Goal: Task Accomplishment & Management: Manage account settings

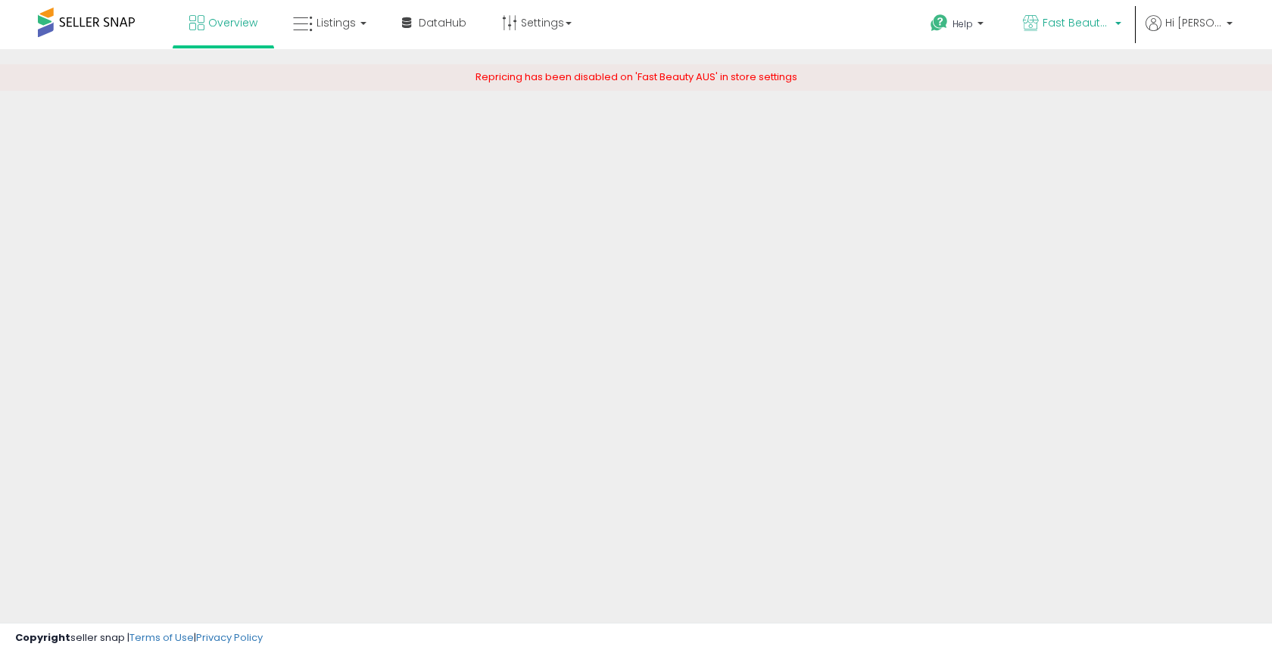
click at [1096, 20] on span "Fast Beauty (Mexico)" at bounding box center [1076, 22] width 68 height 15
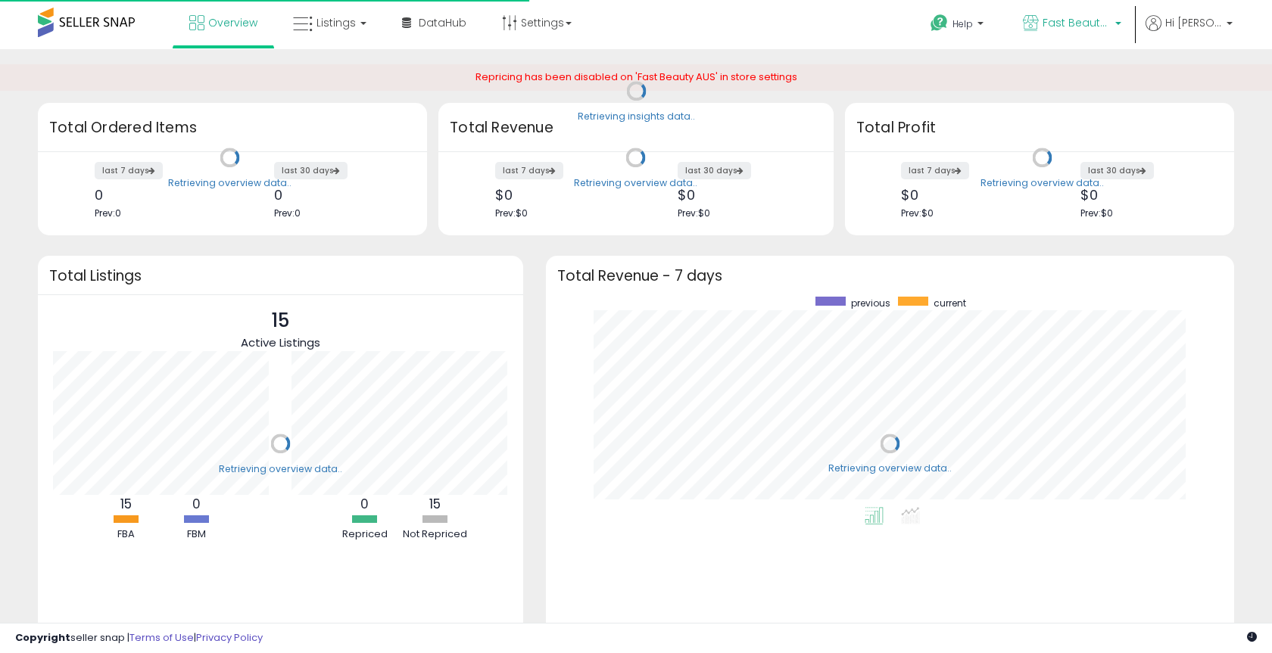
scroll to position [210, 657]
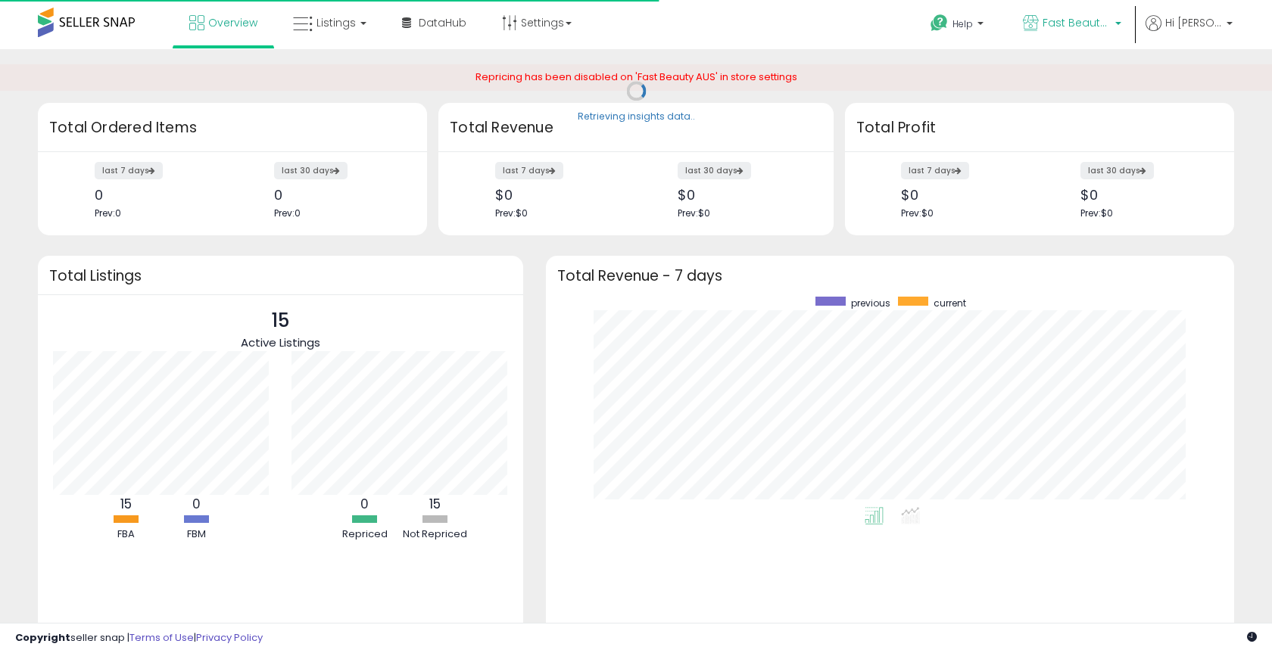
click at [1088, 30] on p "Fast Beauty ([GEOGRAPHIC_DATA])" at bounding box center [1072, 24] width 98 height 19
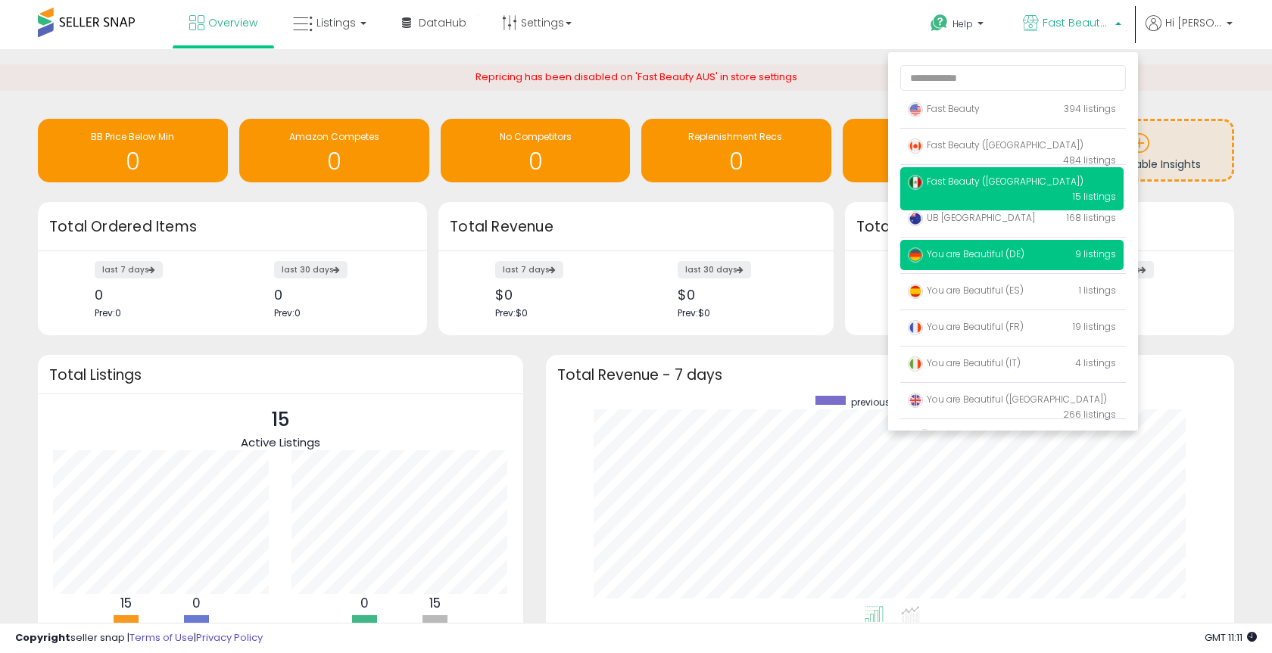
scroll to position [25, 0]
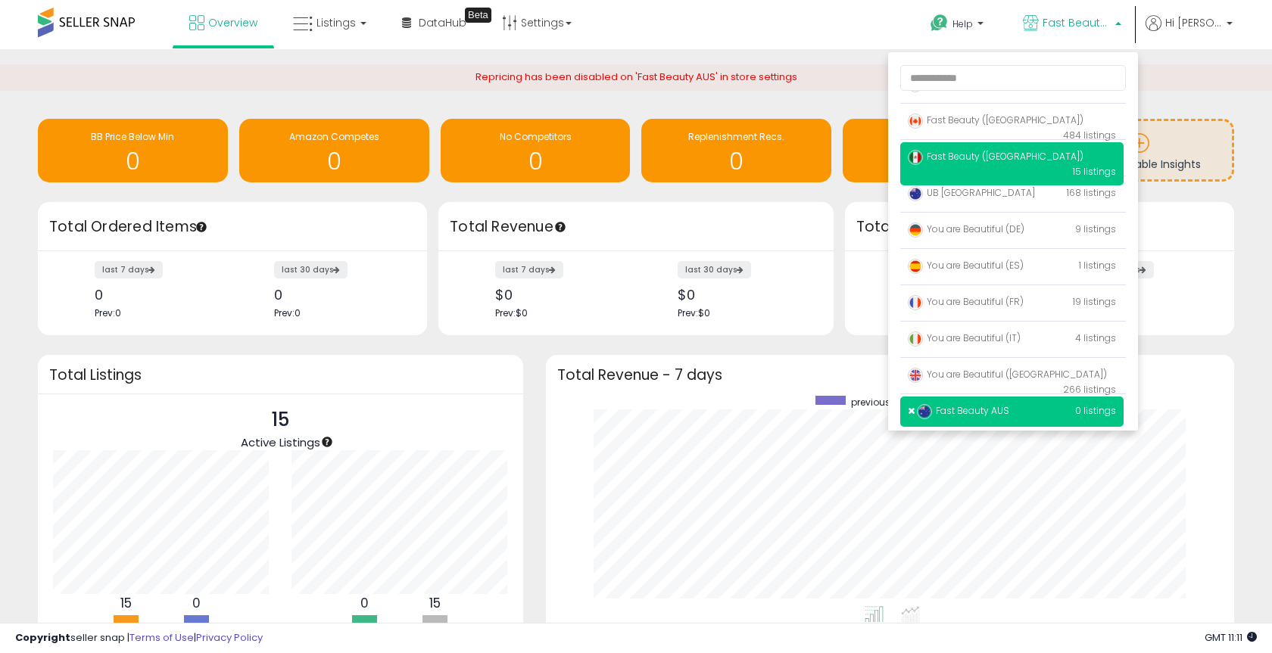
click at [972, 405] on span "Fast Beauty AUS" at bounding box center [963, 410] width 92 height 13
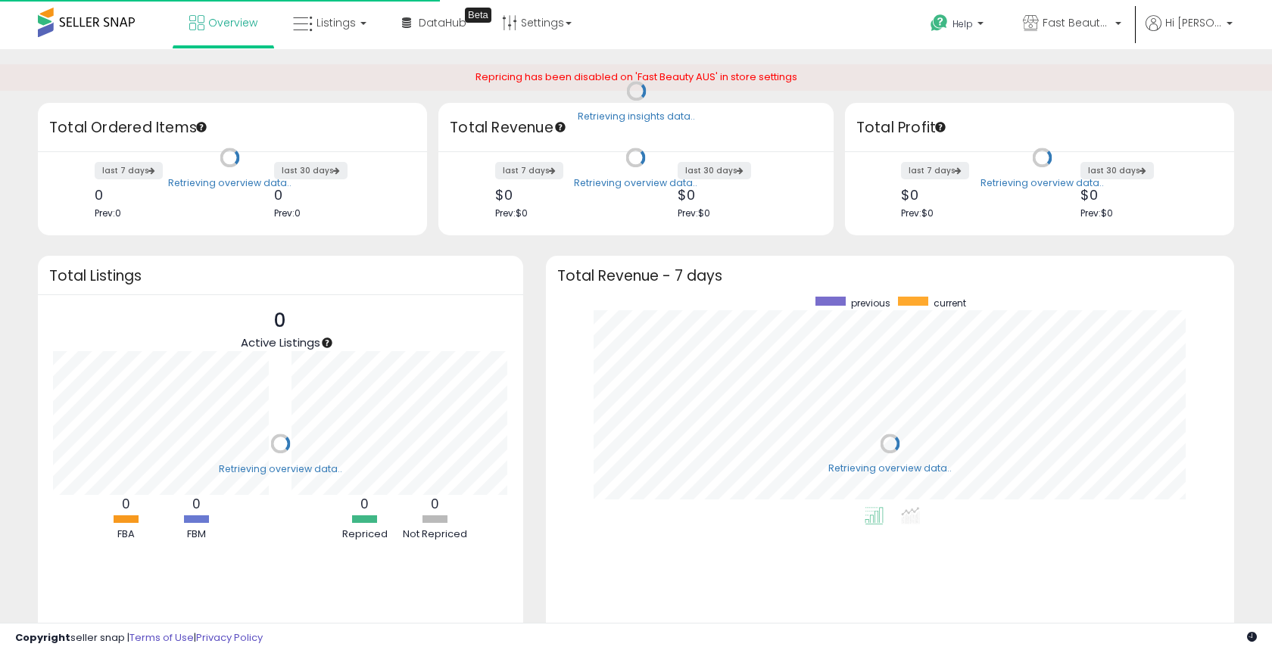
scroll to position [210, 657]
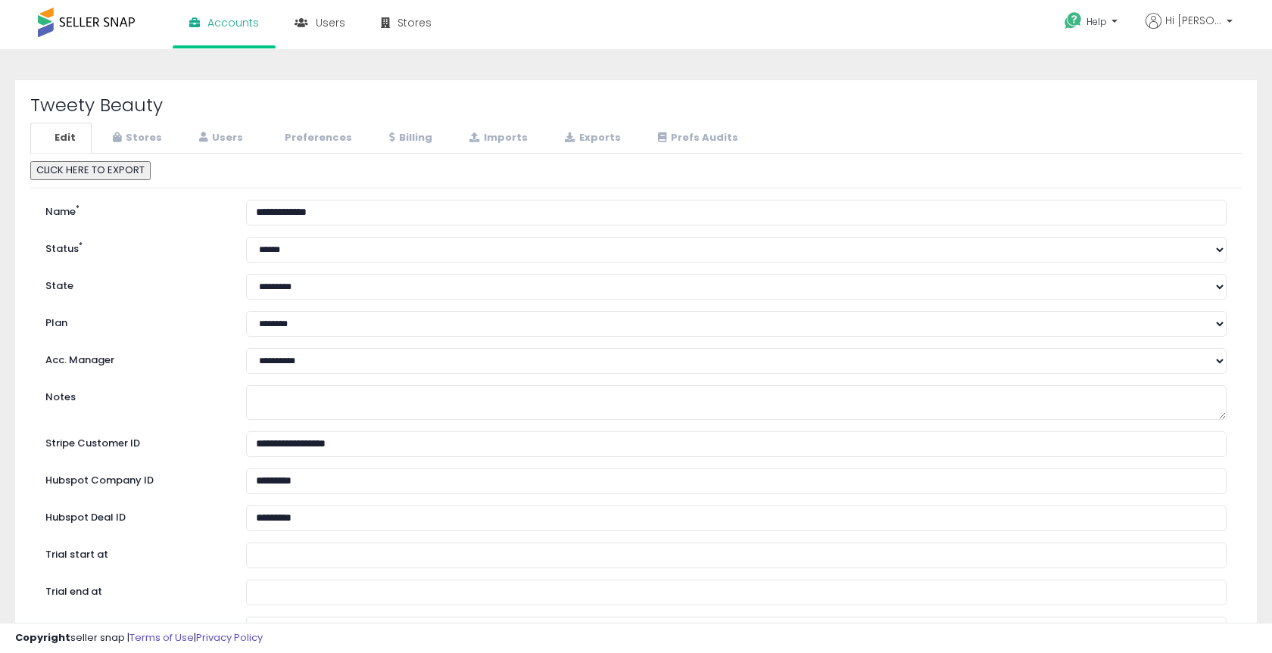
select select "**"
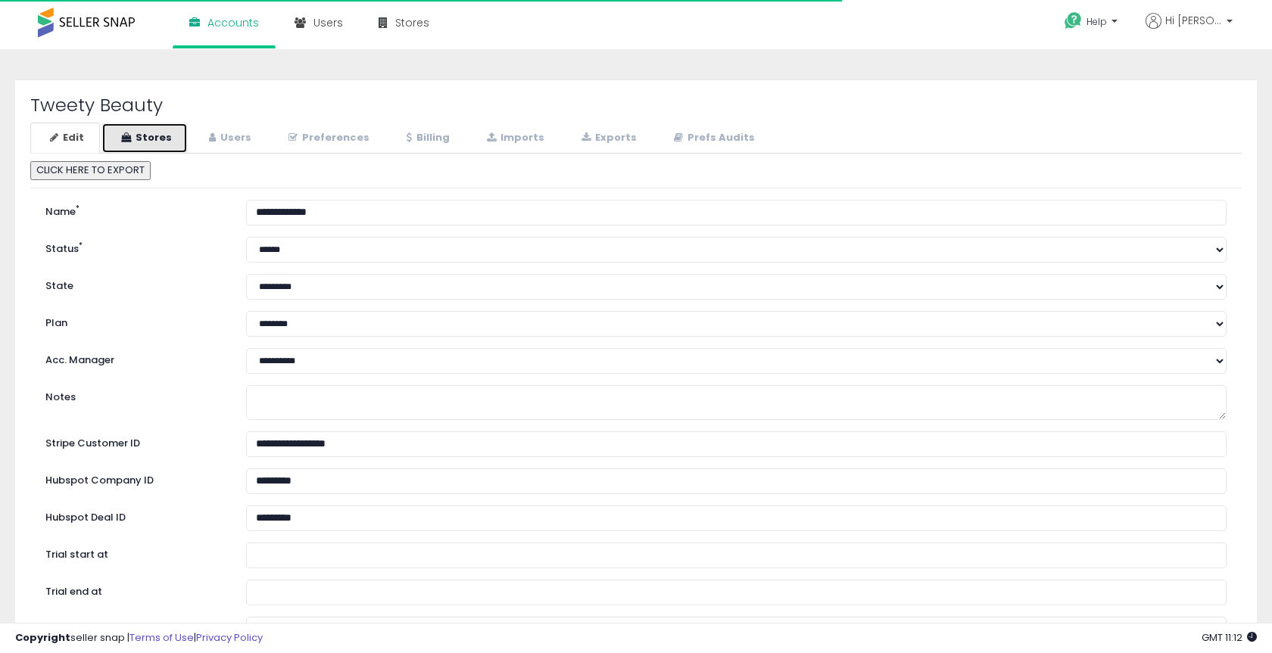
click at [167, 142] on link "Stores" at bounding box center [144, 138] width 86 height 31
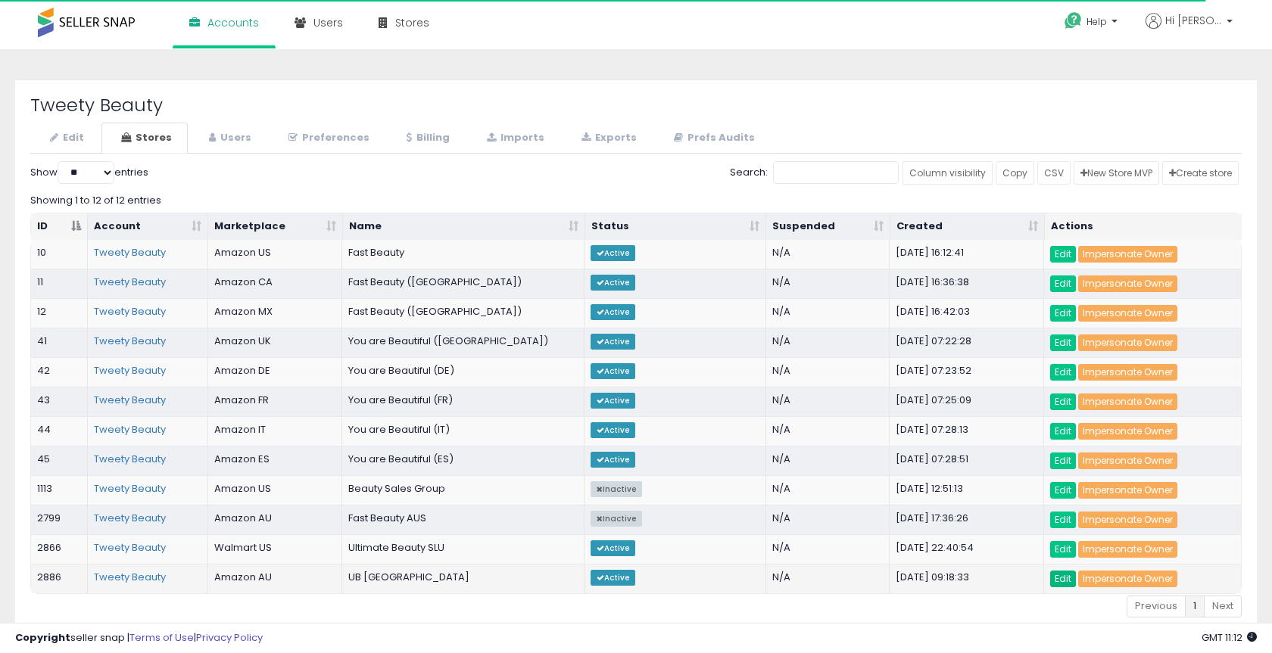
click at [1061, 571] on link "Edit" at bounding box center [1063, 579] width 26 height 17
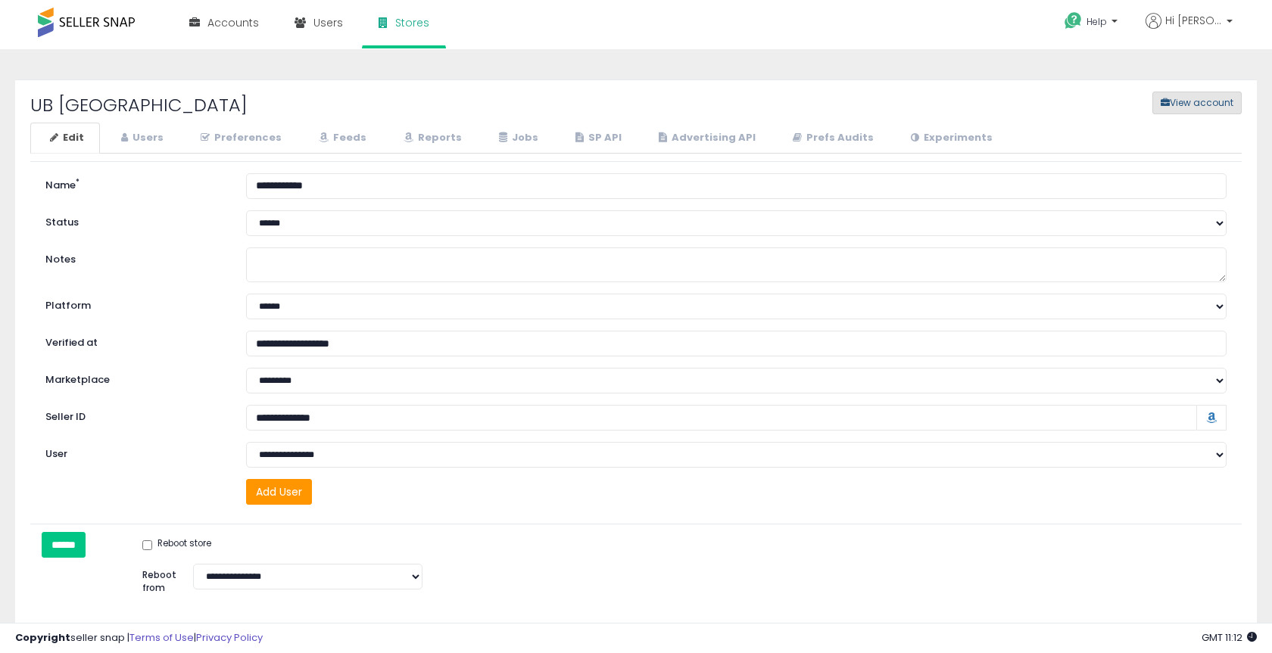
scroll to position [2, 0]
click at [1163, 104] on span "button" at bounding box center [1164, 101] width 9 height 9
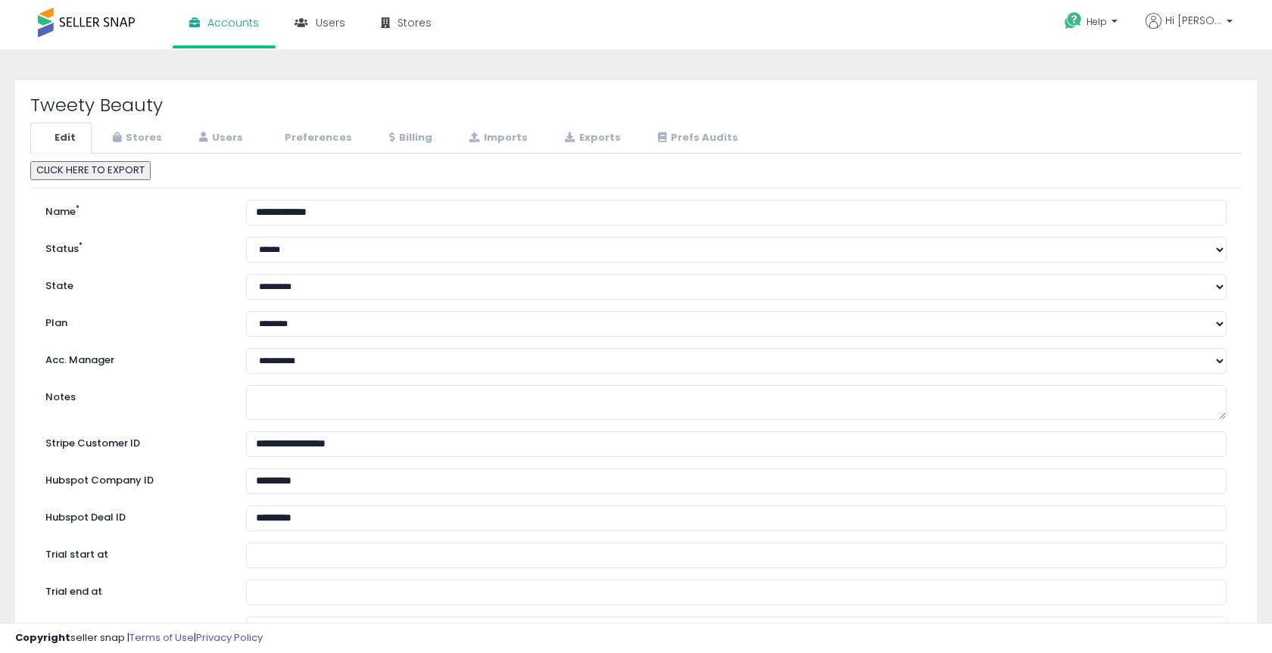
select select "**"
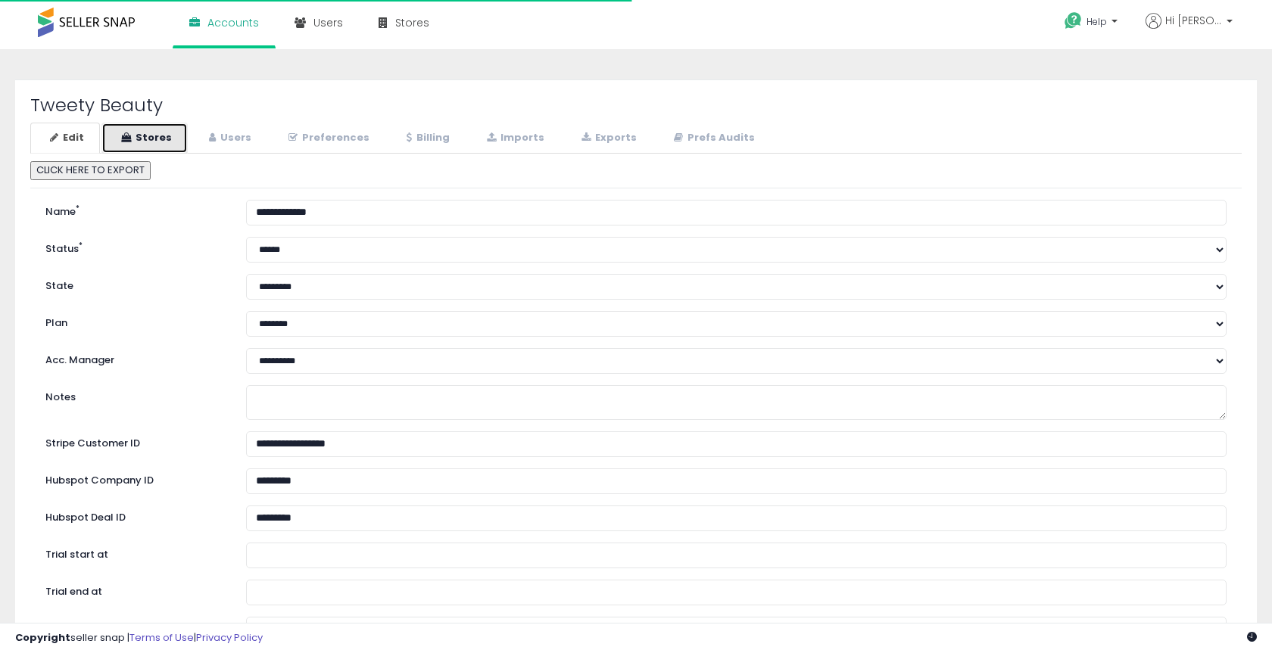
click at [148, 136] on link "Stores" at bounding box center [144, 138] width 86 height 31
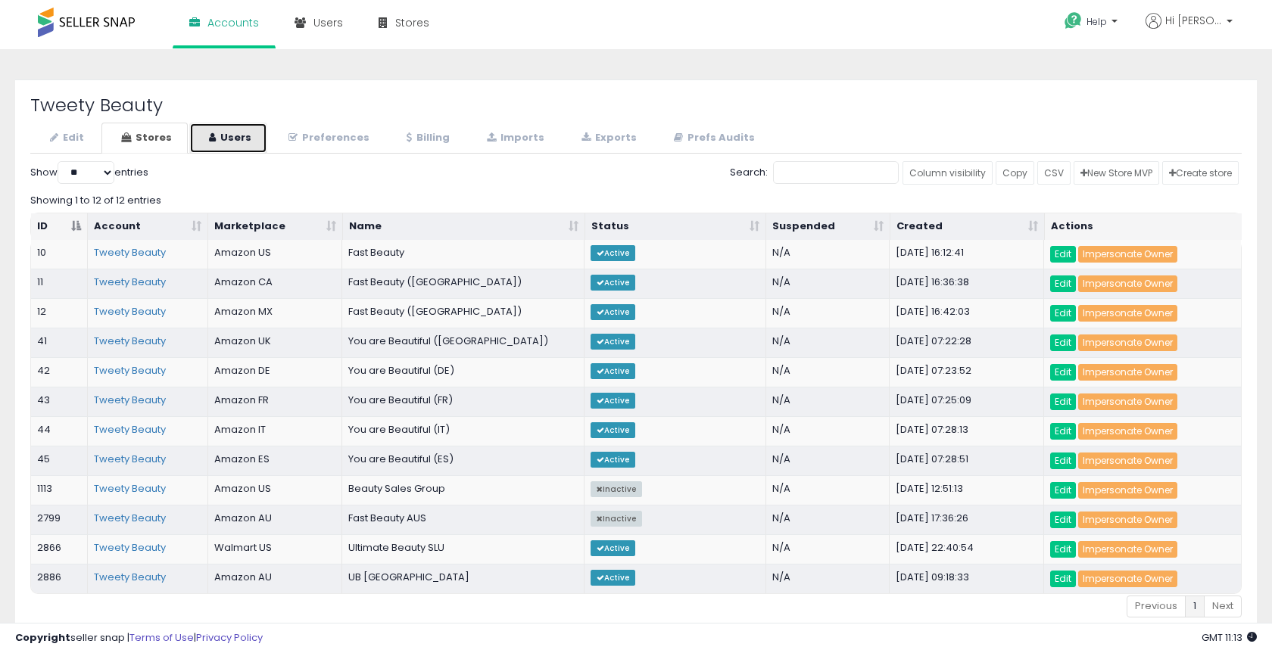
click at [221, 138] on link "Users" at bounding box center [228, 138] width 78 height 31
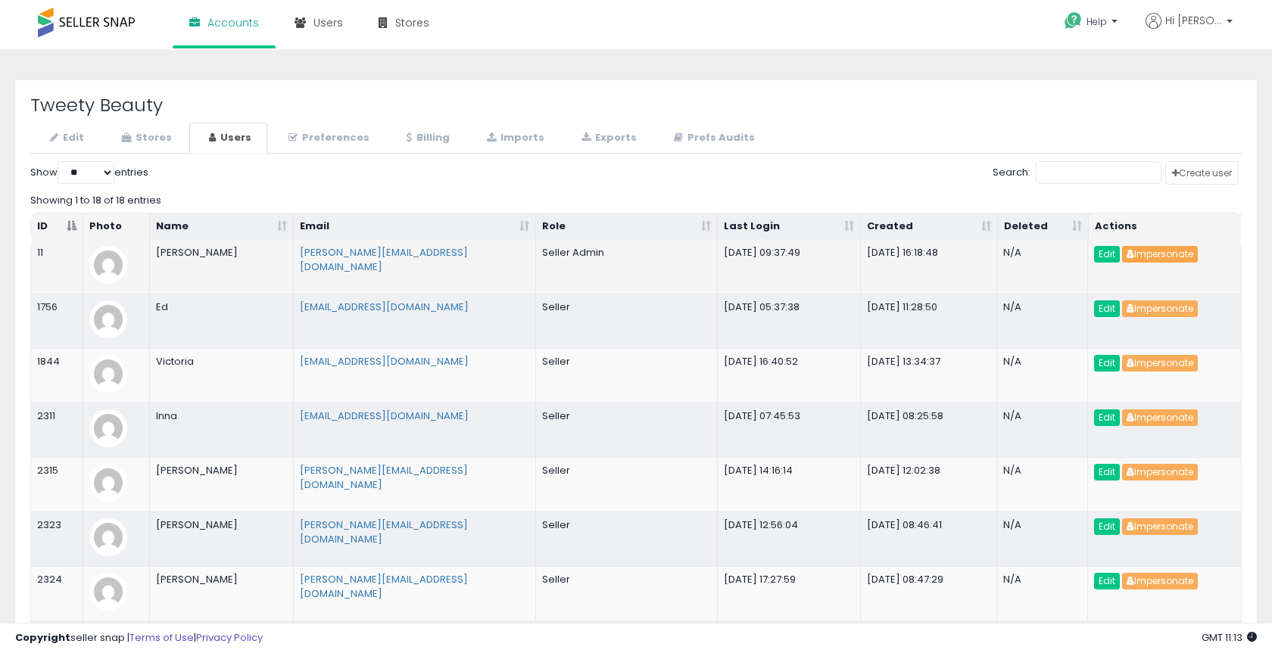
click at [1146, 248] on button "Impersonate" at bounding box center [1160, 254] width 76 height 17
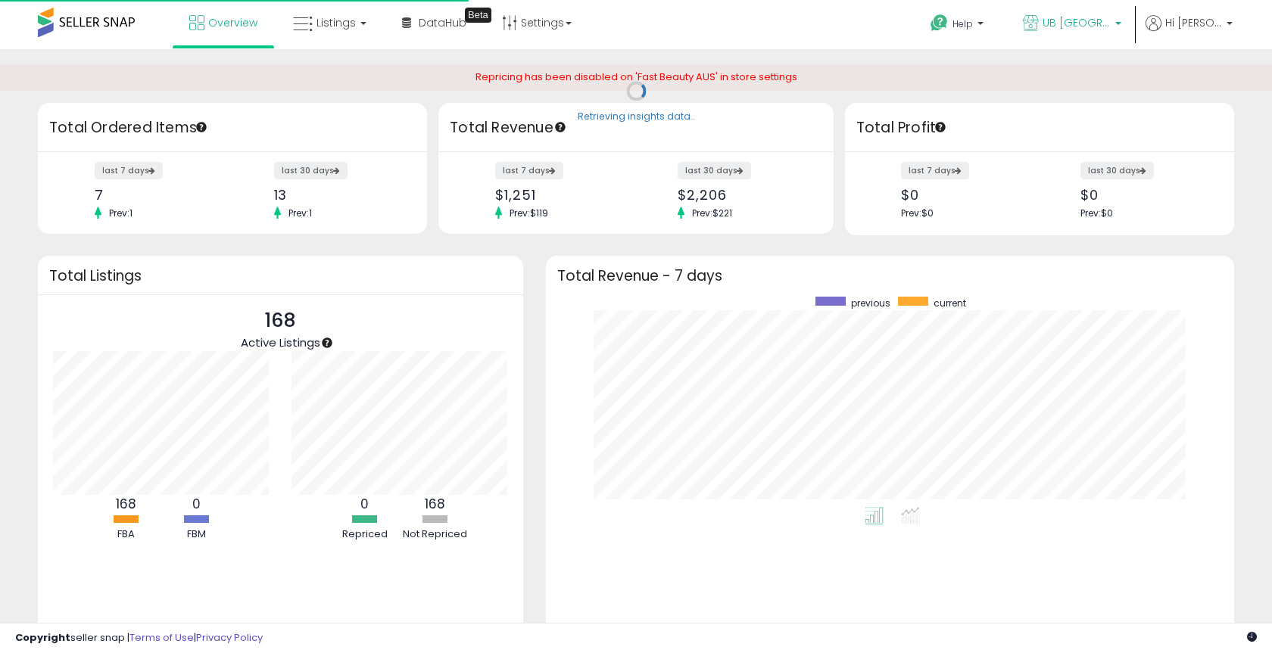
scroll to position [210, 657]
click at [1070, 33] on p "UB [GEOGRAPHIC_DATA]" at bounding box center [1072, 24] width 98 height 19
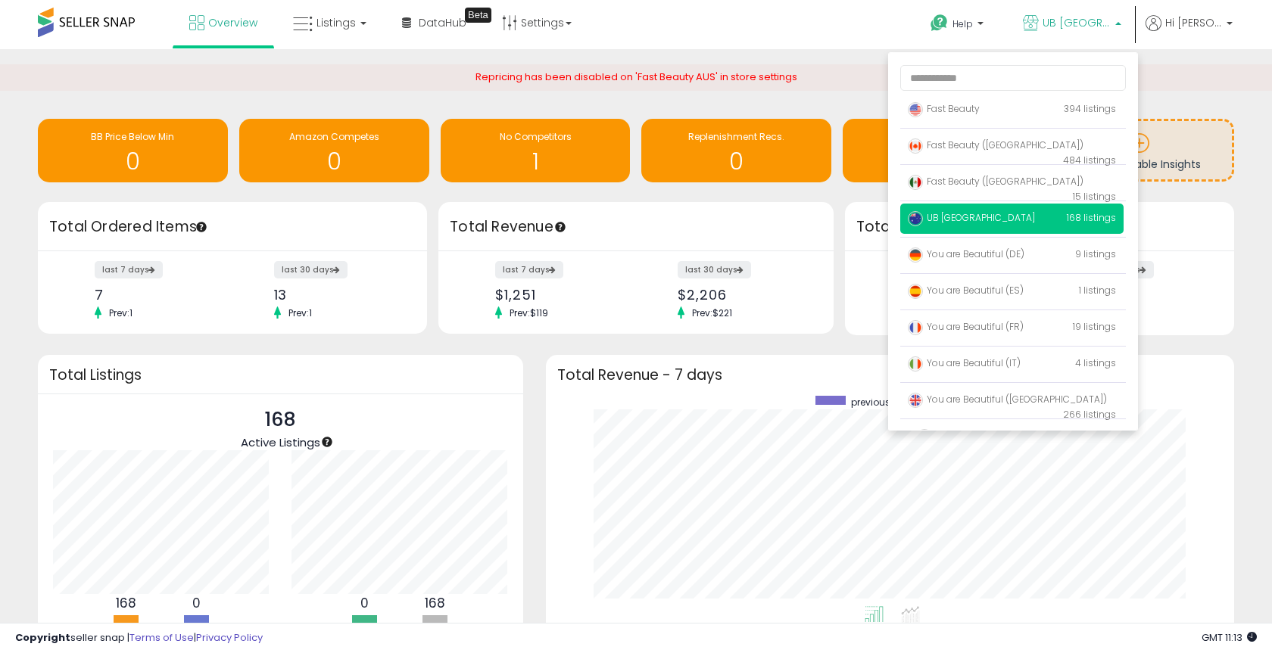
click at [1070, 33] on p "UB [GEOGRAPHIC_DATA]" at bounding box center [1072, 24] width 98 height 19
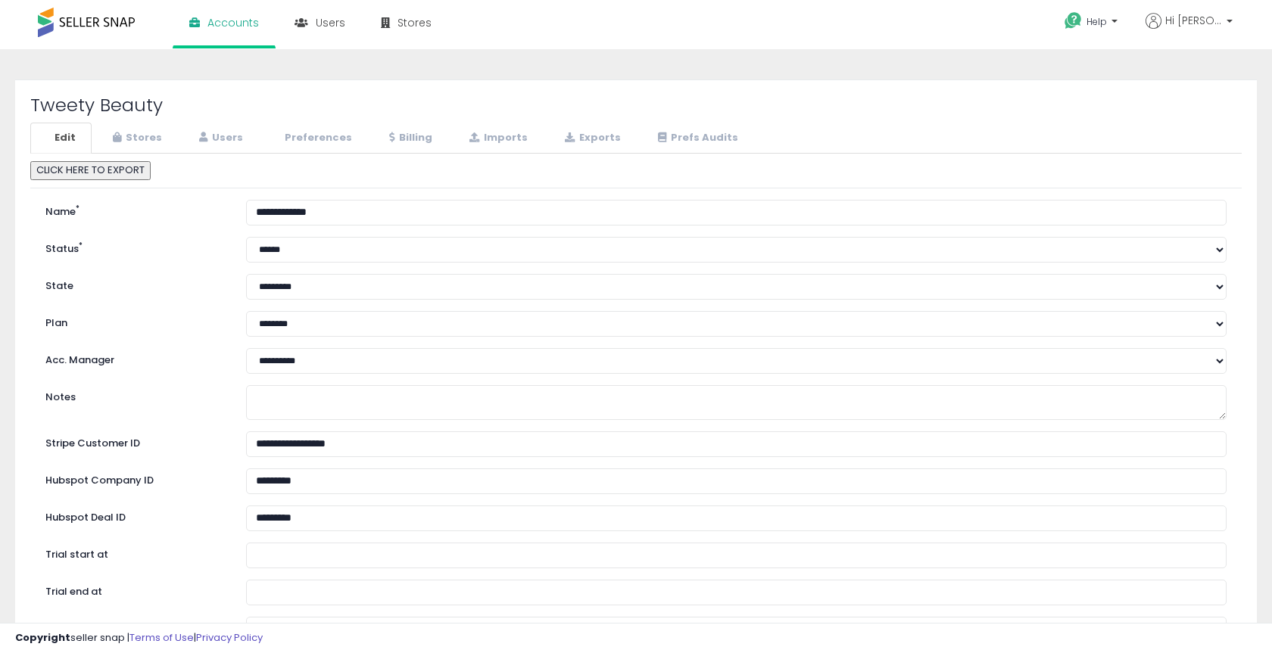
select select "**"
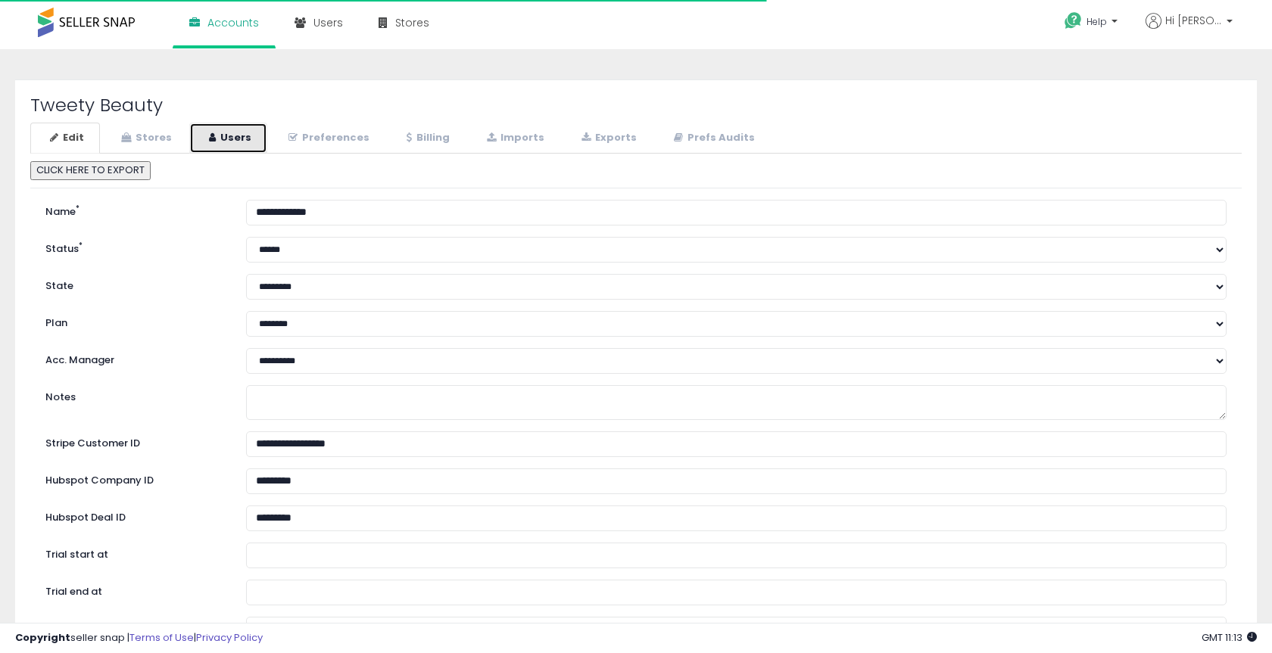
click at [230, 137] on link "Users" at bounding box center [228, 138] width 78 height 31
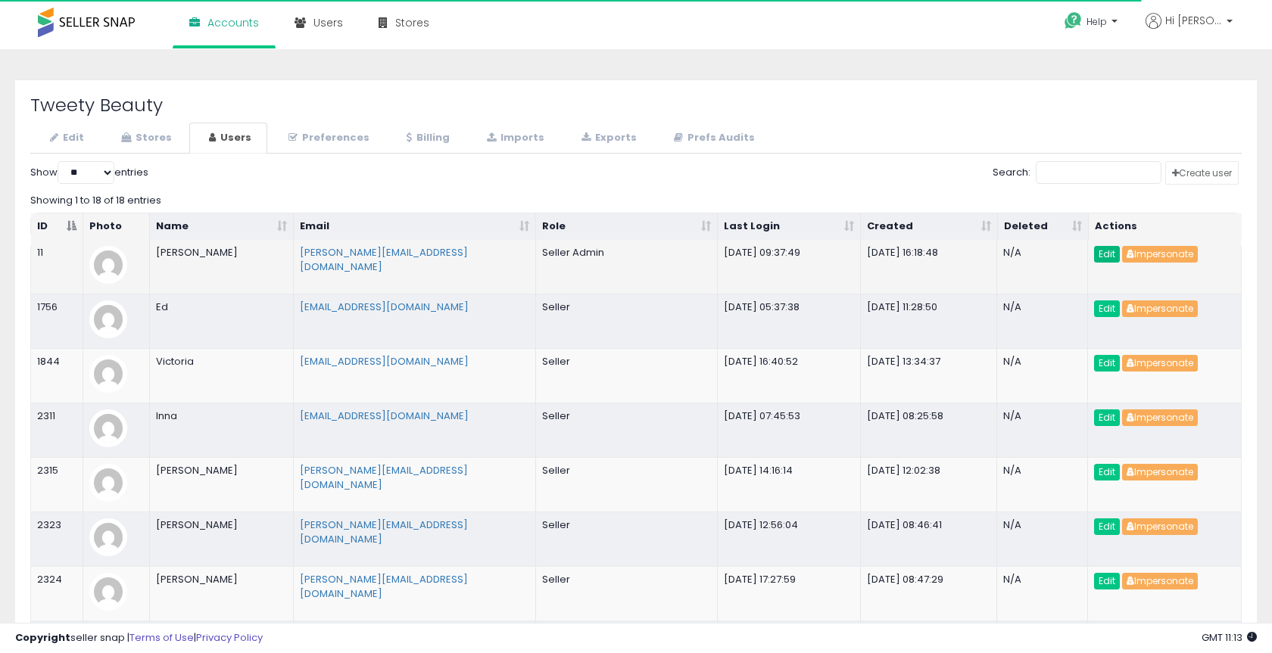
click at [1107, 254] on link "Edit" at bounding box center [1107, 254] width 26 height 17
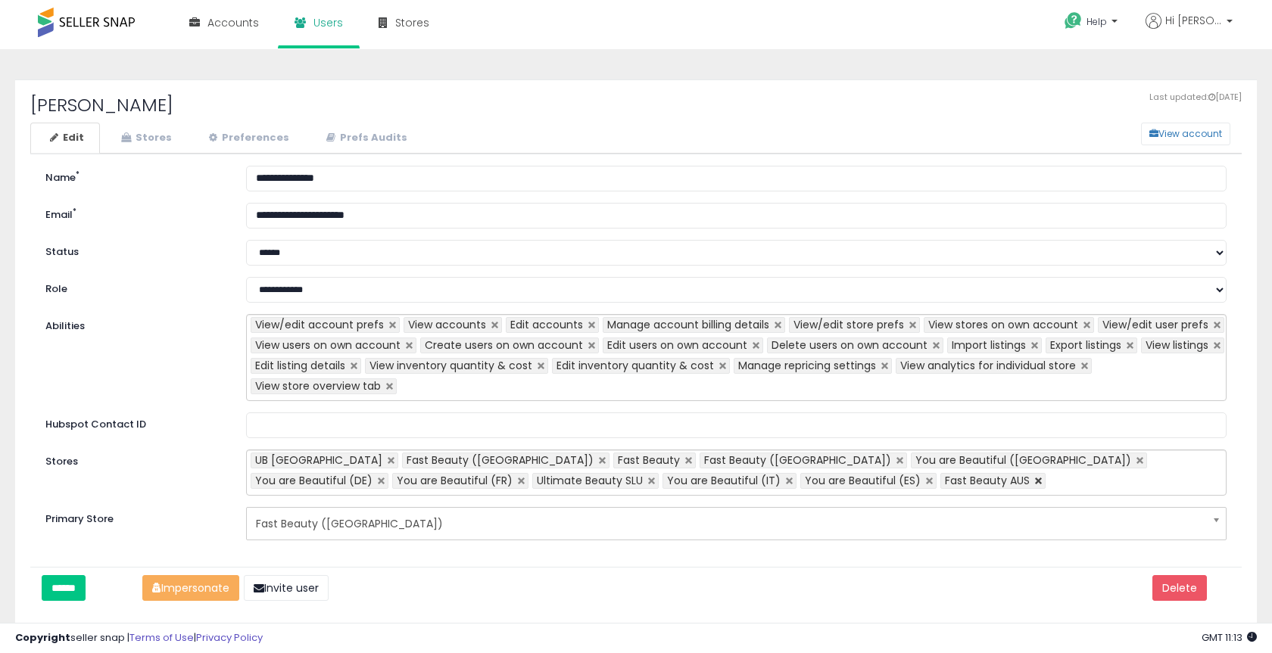
click at [1033, 478] on link at bounding box center [1037, 482] width 9 height 8
click at [727, 478] on ul "UB Australia Fast Beauty (Mexico) Fast Beauty Fast Beauty (Canada) You are Beau…" at bounding box center [736, 473] width 980 height 46
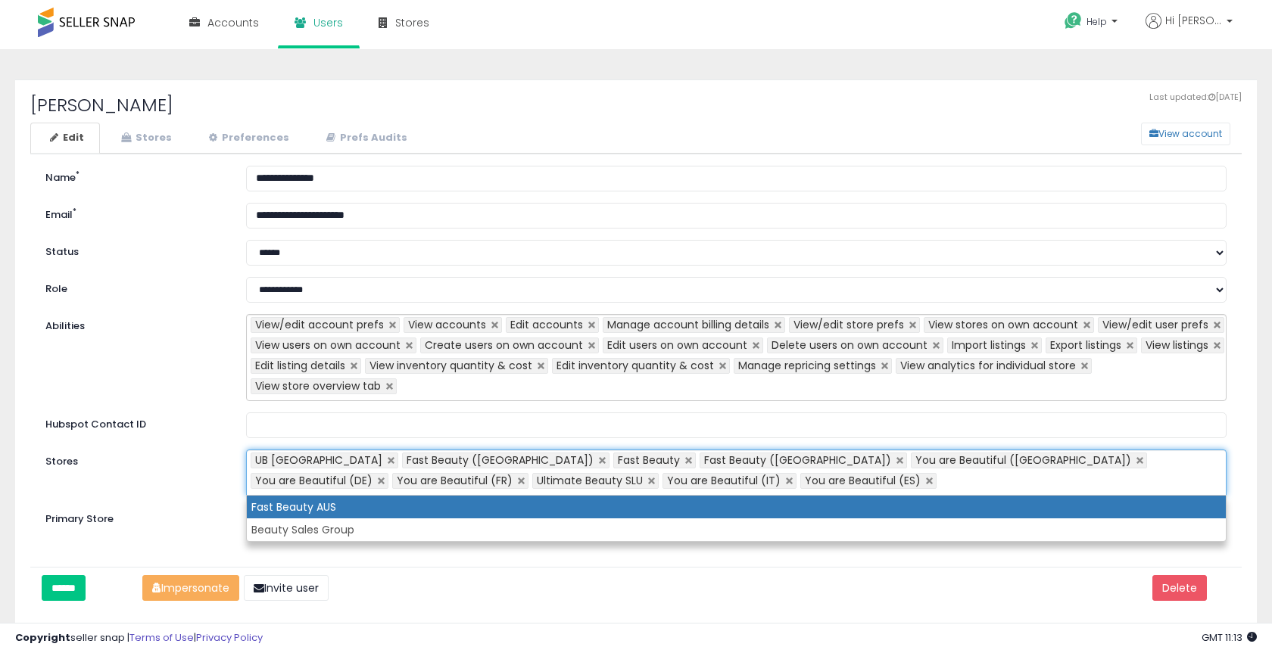
click at [221, 421] on label "Hubspot Contact ID" at bounding box center [134, 423] width 201 height 20
click at [246, 421] on input "Hubspot Contact ID" at bounding box center [736, 426] width 980 height 26
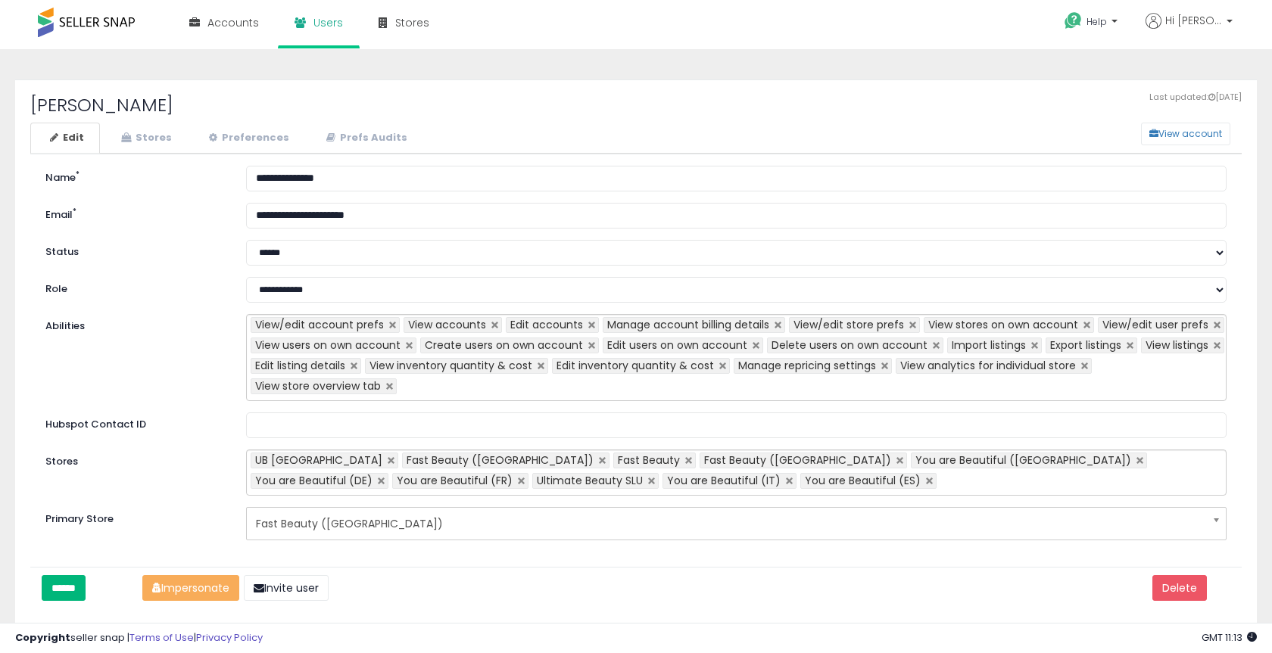
click at [70, 581] on input "******" at bounding box center [64, 588] width 44 height 26
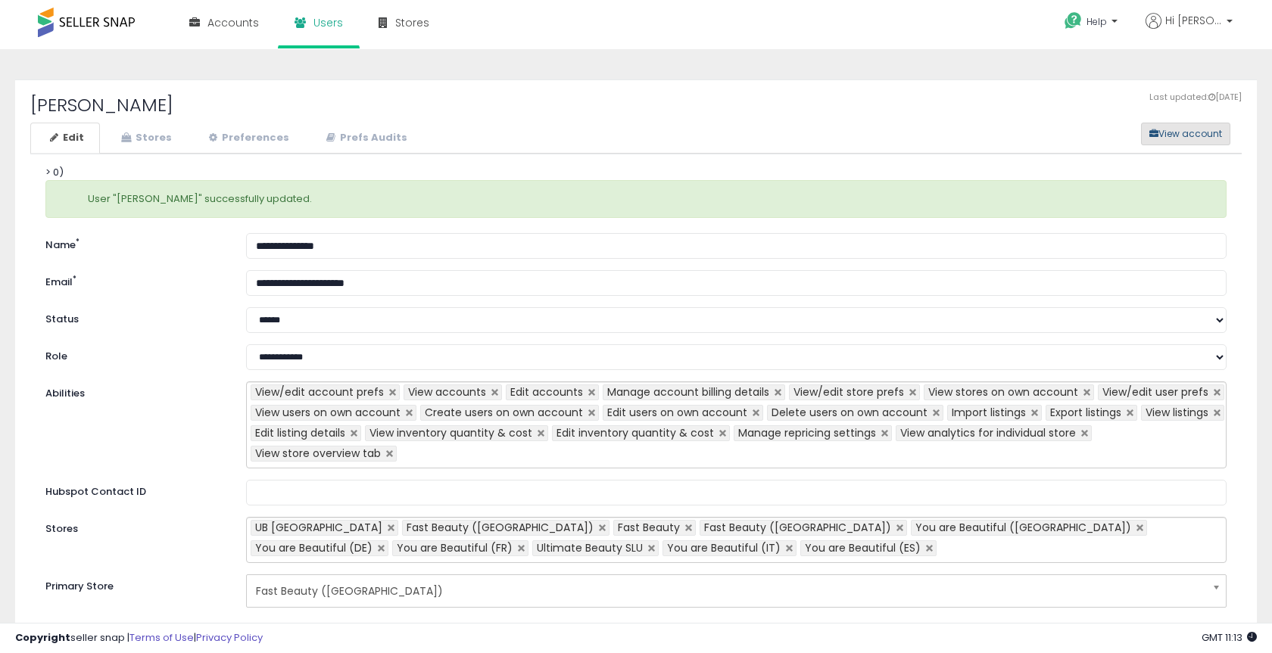
click at [1194, 134] on button "View account" at bounding box center [1185, 134] width 89 height 23
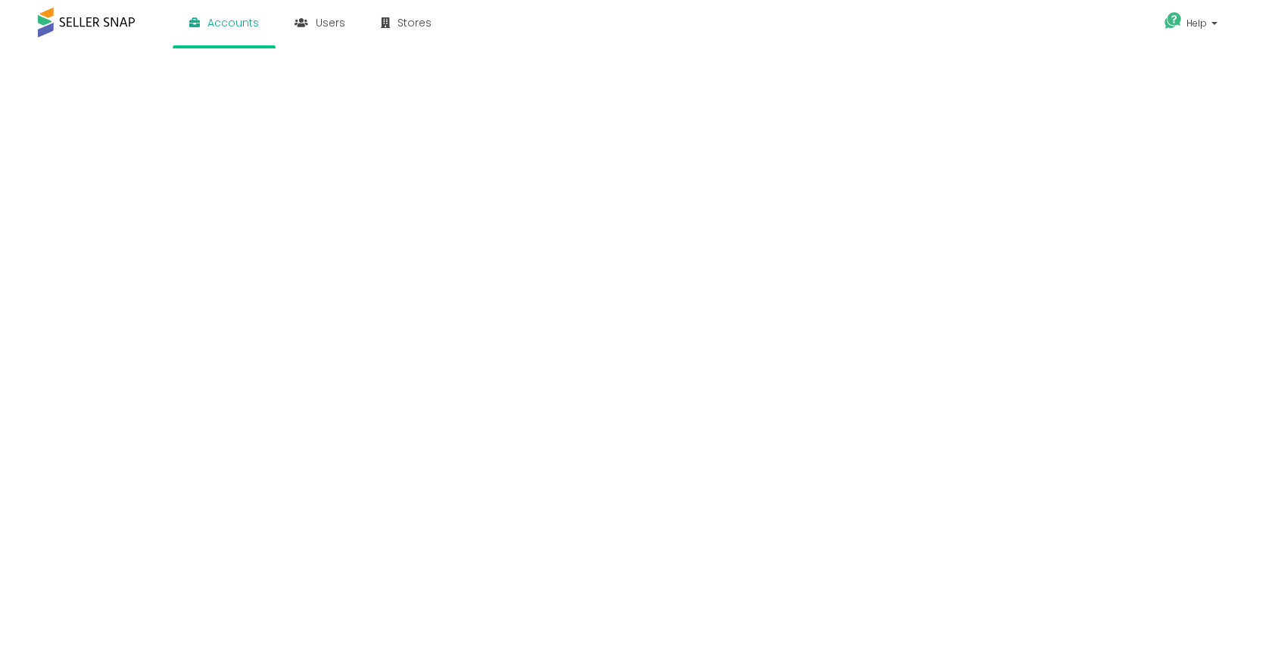
select select "**"
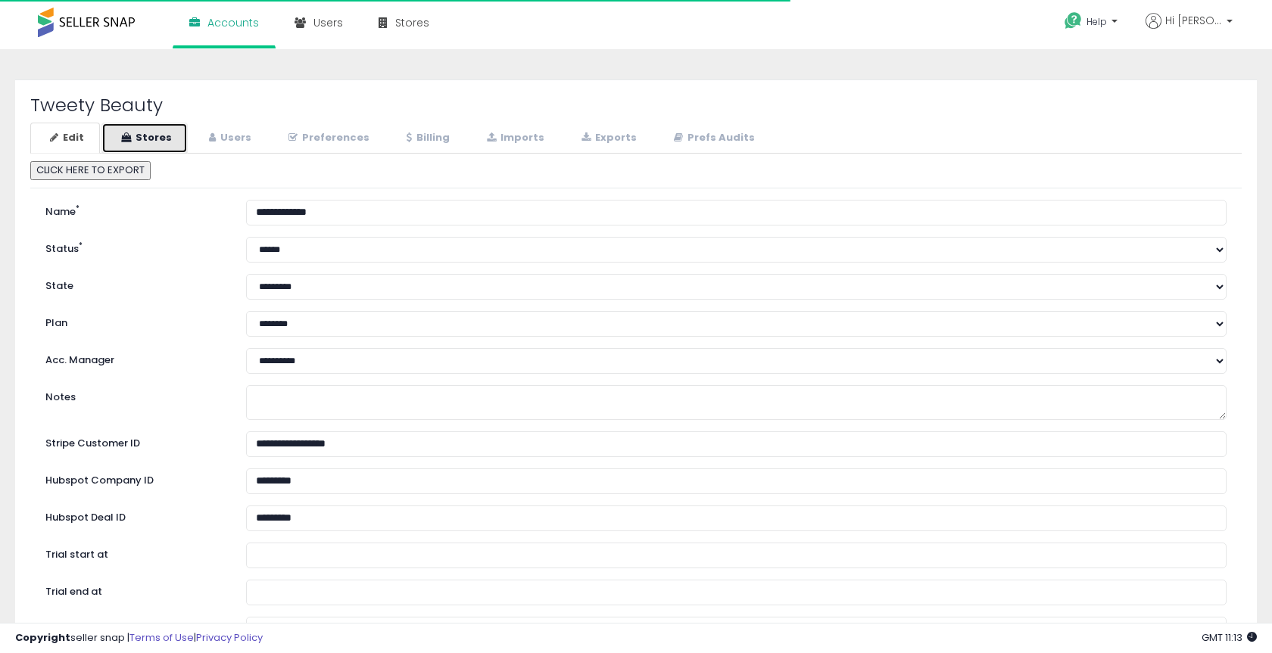
click at [159, 126] on link "Stores" at bounding box center [144, 138] width 86 height 31
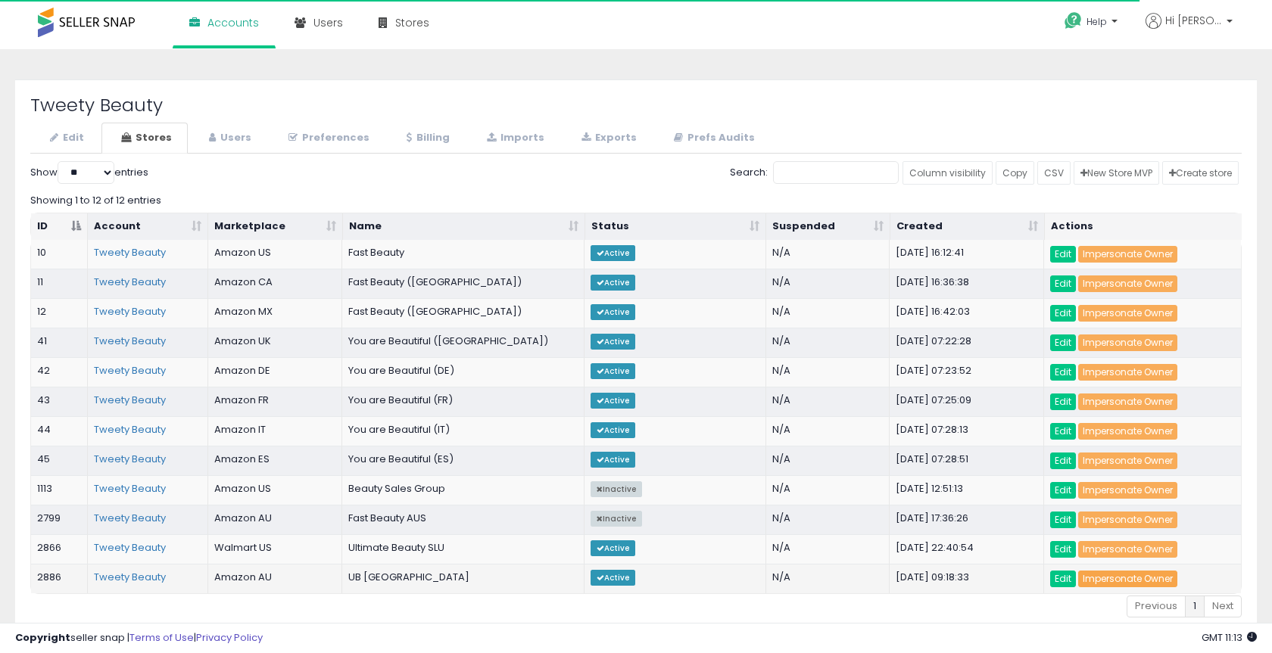
click at [1168, 571] on link "Impersonate Owner" at bounding box center [1127, 579] width 99 height 17
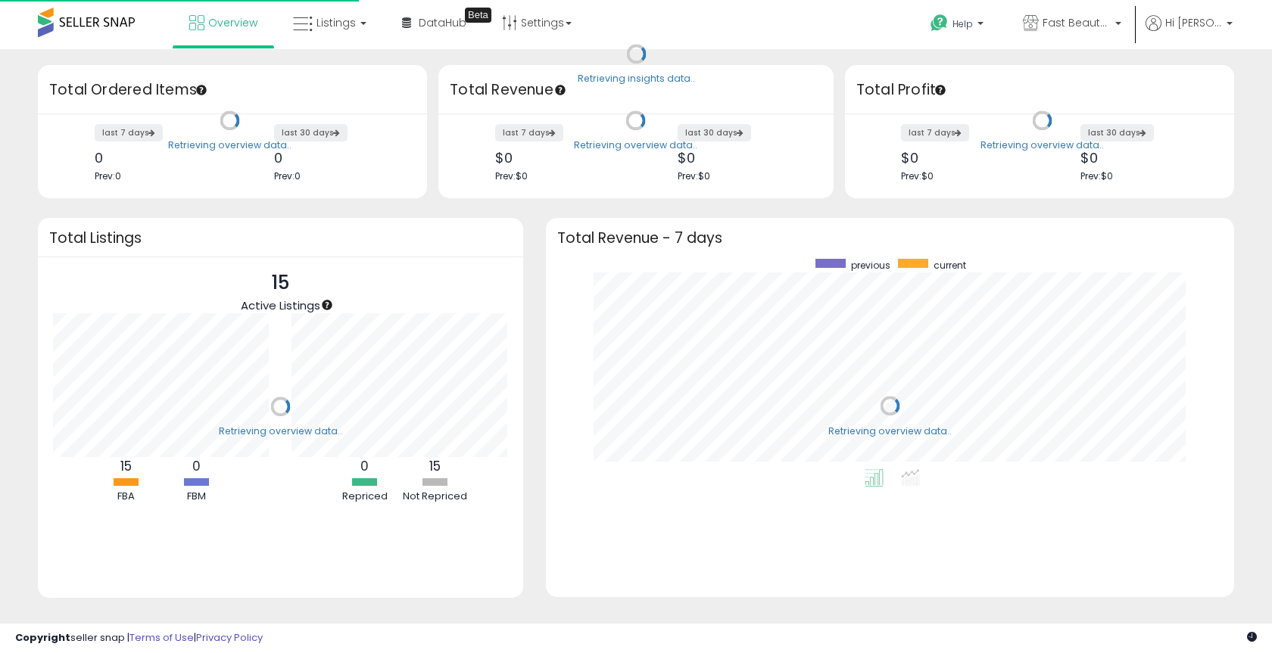
scroll to position [210, 657]
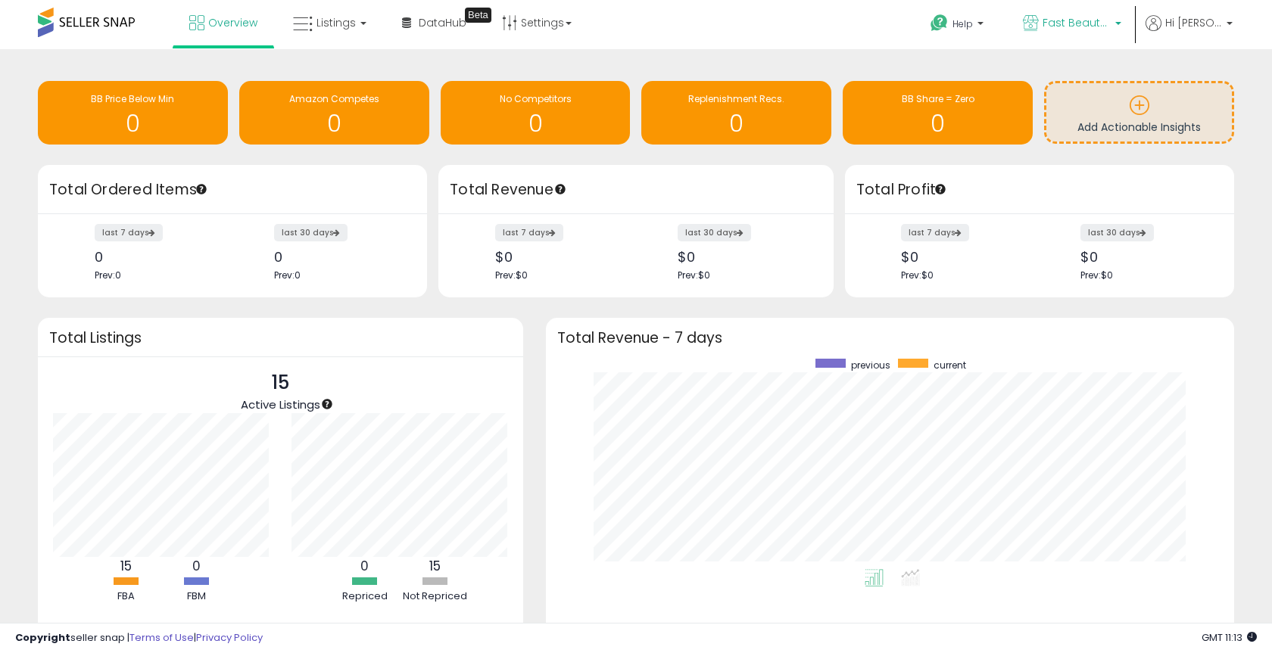
click at [1034, 23] on icon at bounding box center [1031, 23] width 16 height 16
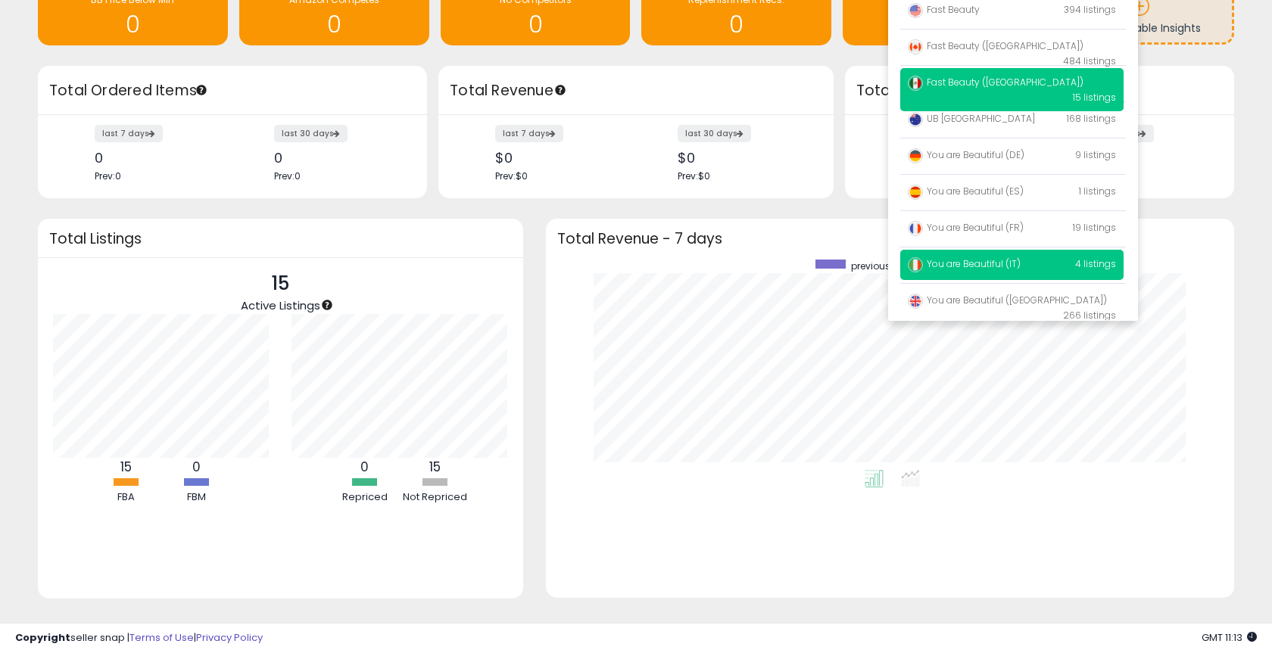
scroll to position [94, 0]
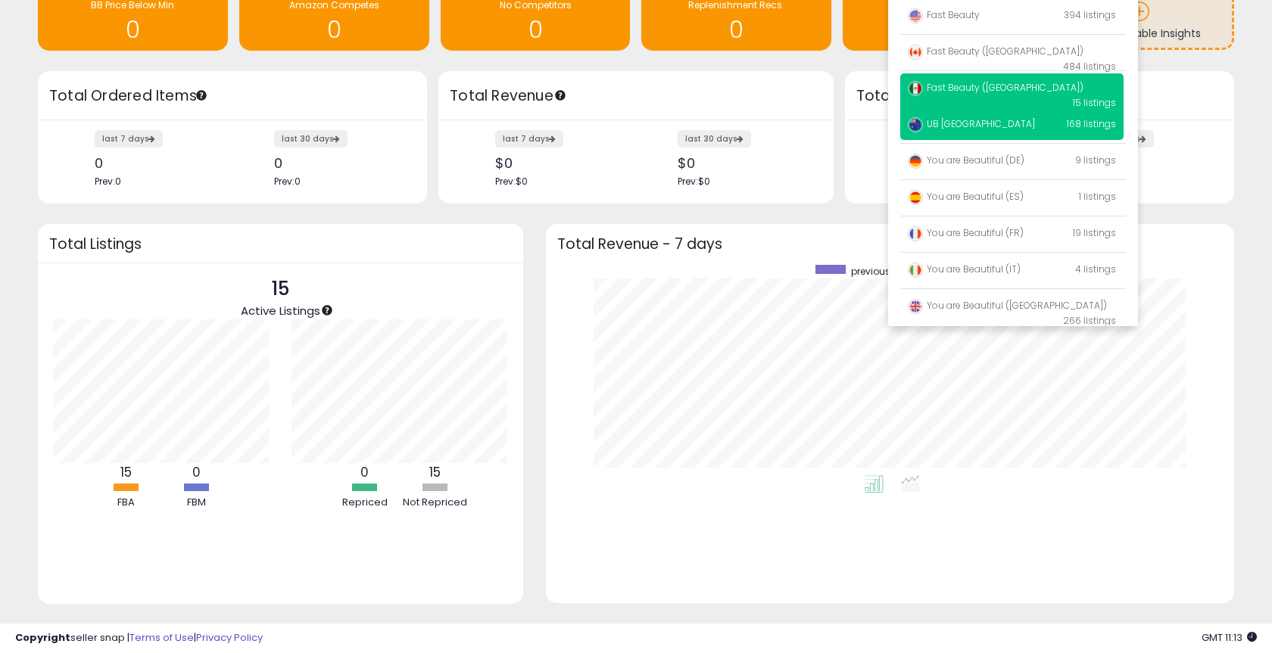
click at [980, 125] on span "UB [GEOGRAPHIC_DATA]" at bounding box center [971, 123] width 127 height 13
